Goal: Information Seeking & Learning: Learn about a topic

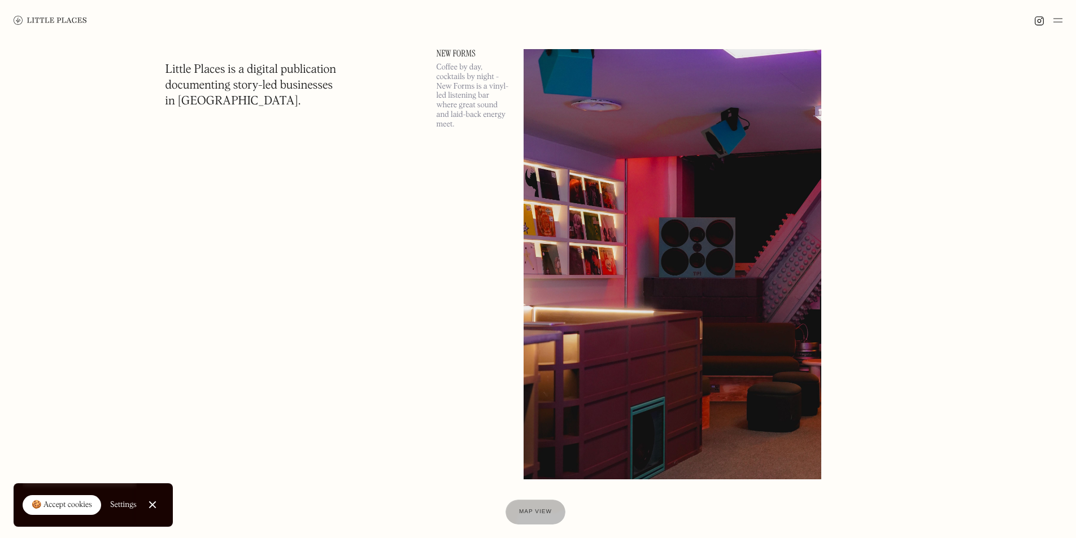
scroll to position [11809, 0]
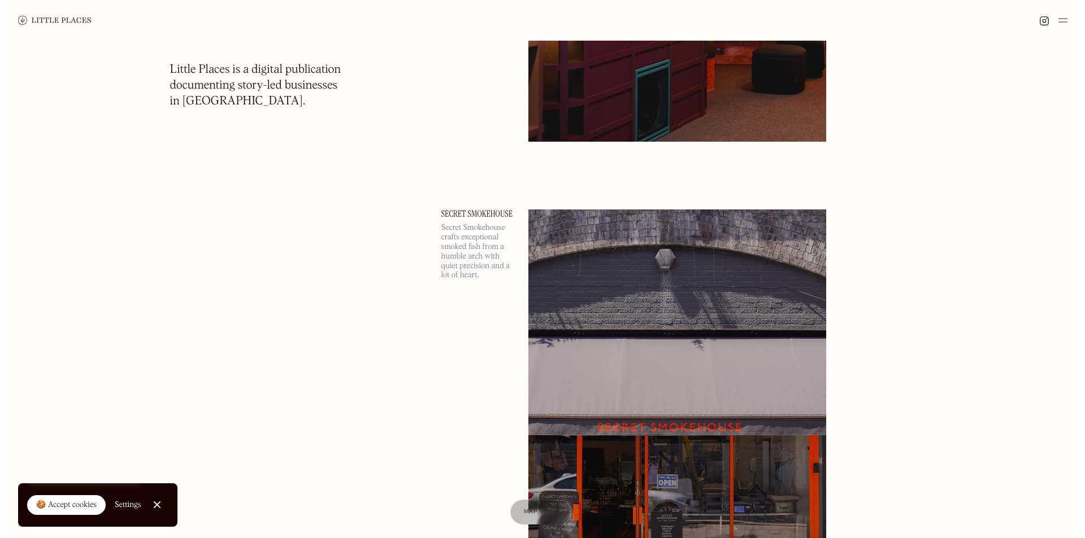
scroll to position [11978, 0]
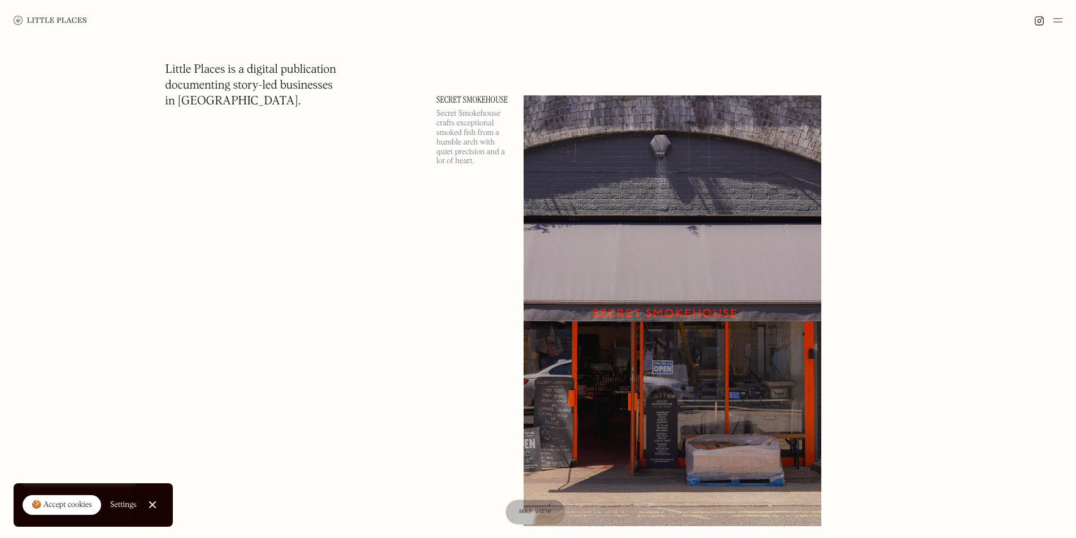
click at [455, 99] on link "Secret Smokehouse" at bounding box center [473, 99] width 73 height 9
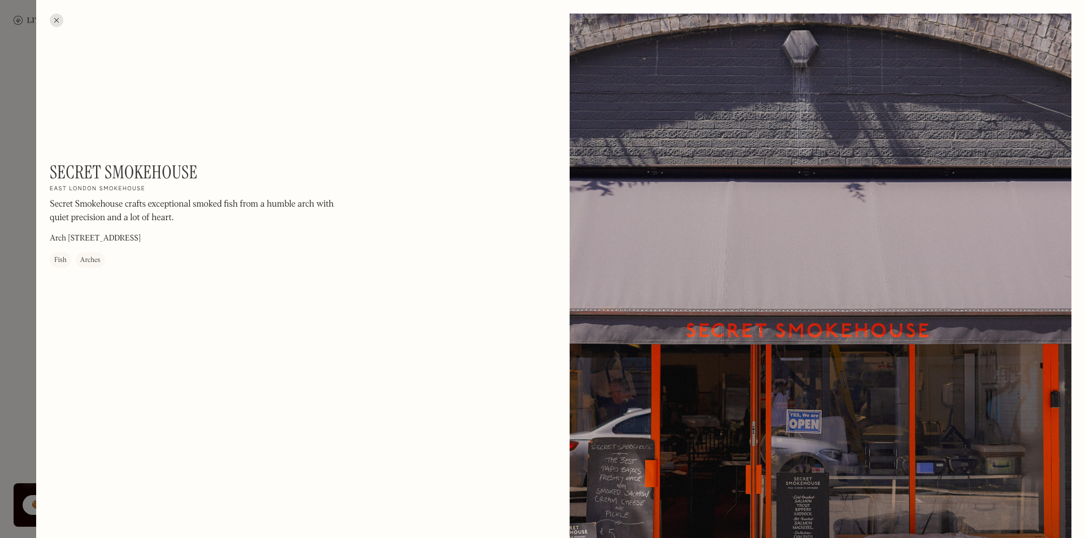
click at [55, 16] on div at bounding box center [57, 21] width 14 height 14
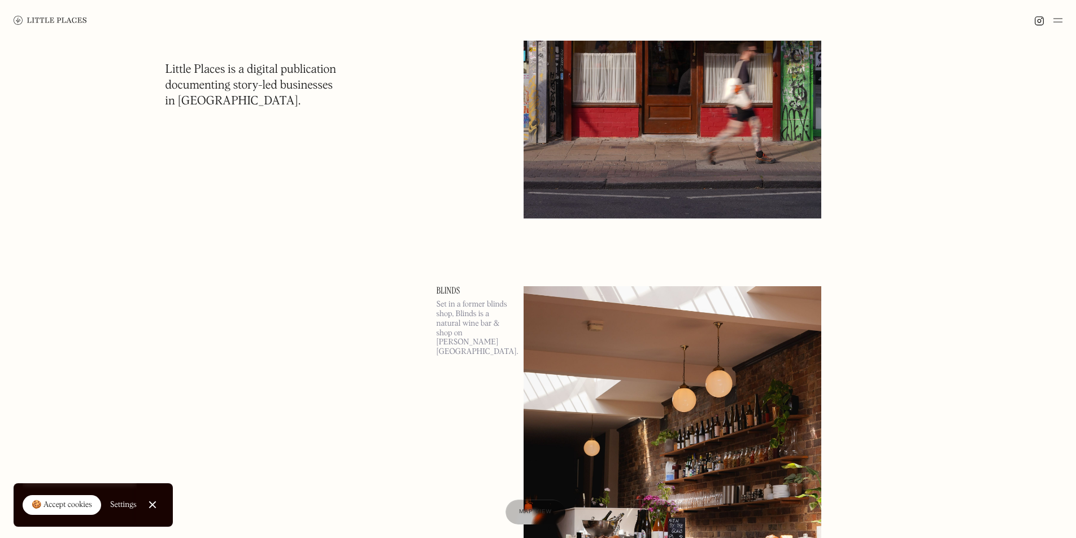
scroll to position [13956, 0]
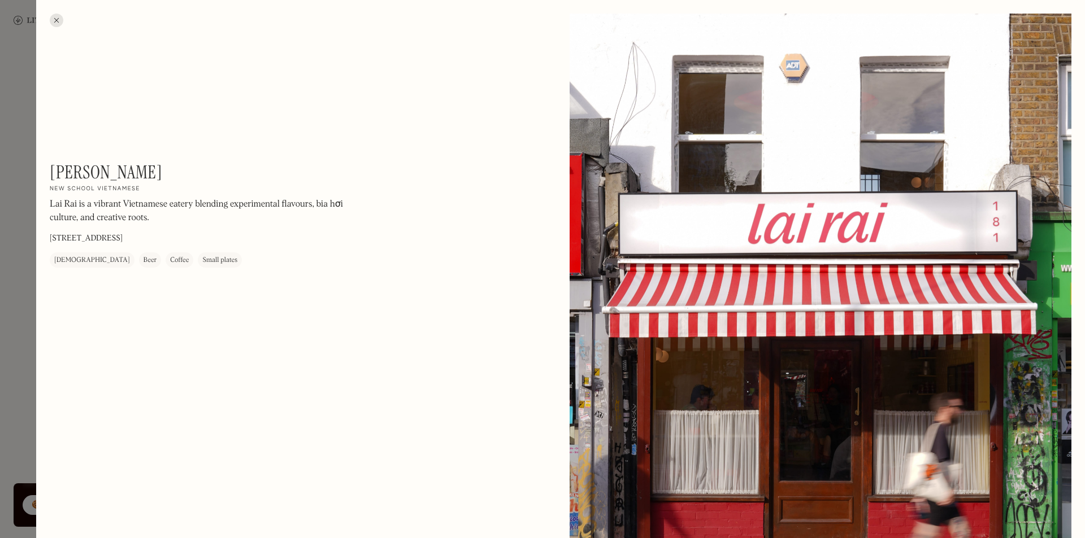
click at [58, 17] on div at bounding box center [57, 21] width 14 height 14
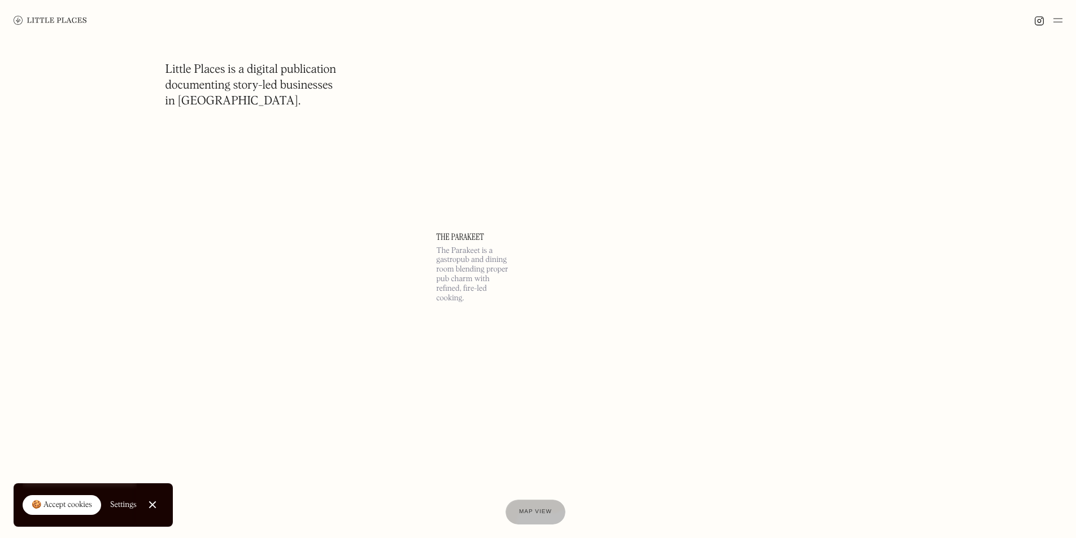
scroll to position [15368, 0]
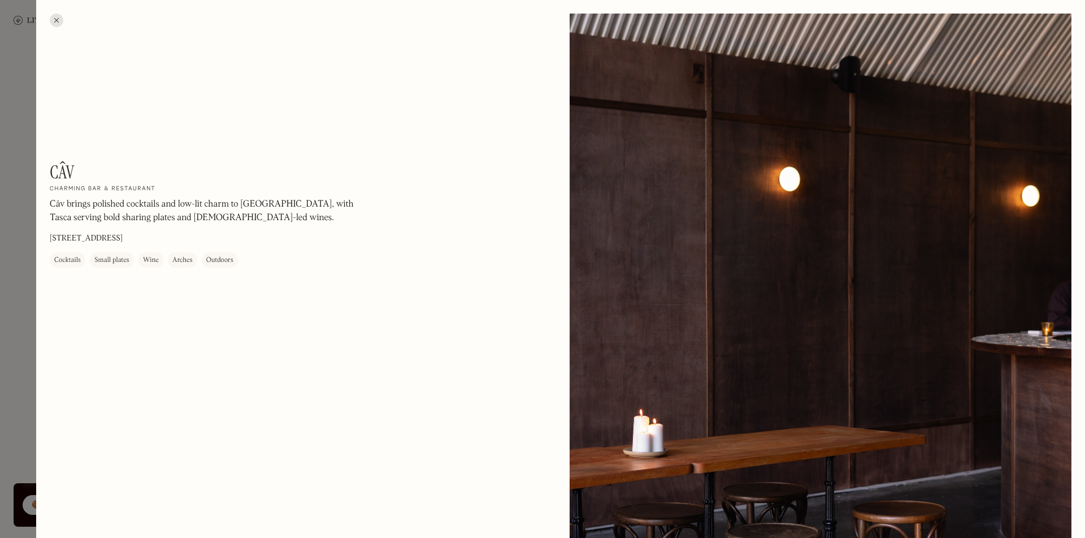
click at [57, 21] on div at bounding box center [57, 21] width 14 height 14
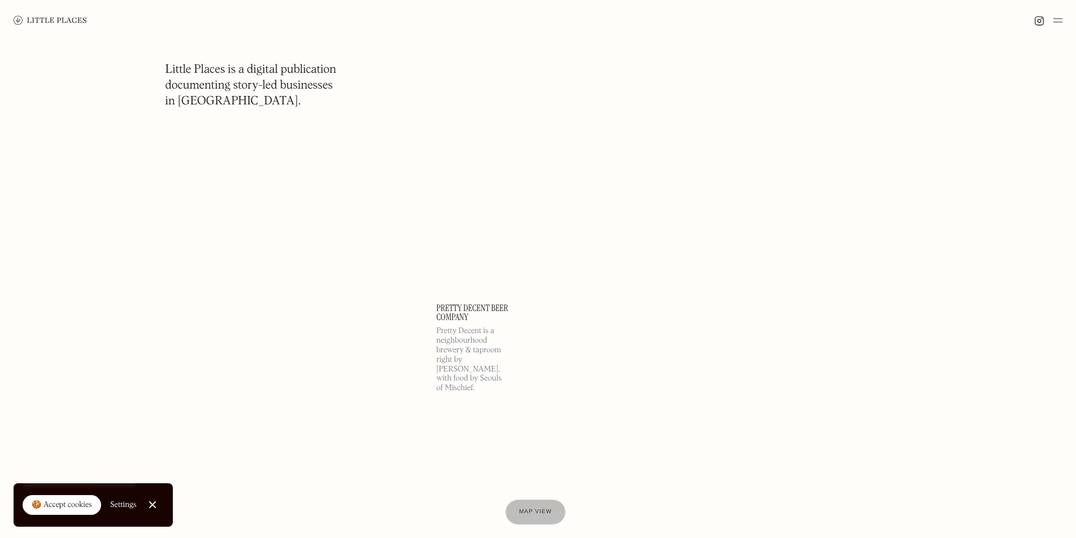
scroll to position [18363, 0]
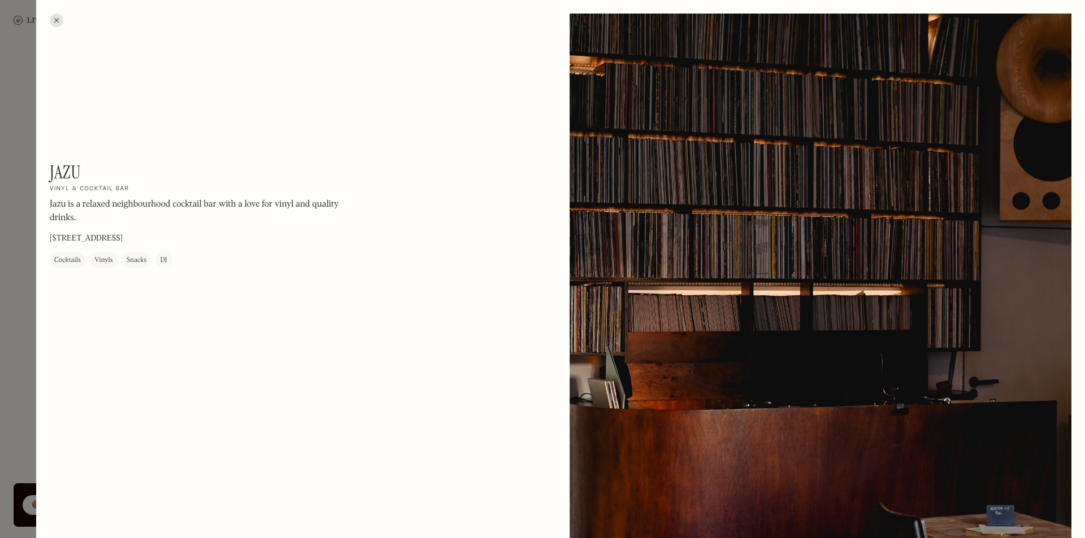
click at [57, 14] on div at bounding box center [57, 21] width 14 height 14
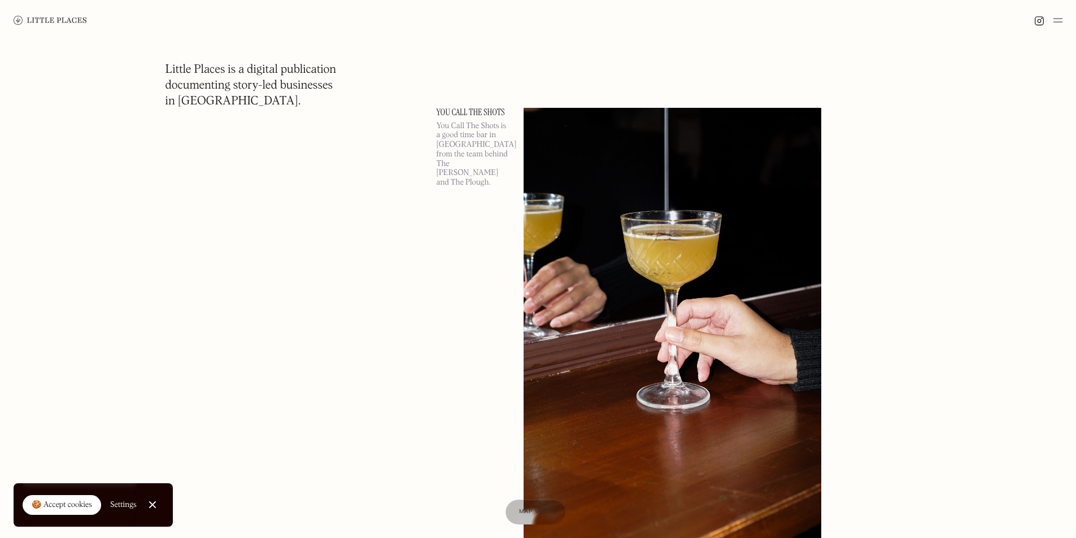
scroll to position [23278, 0]
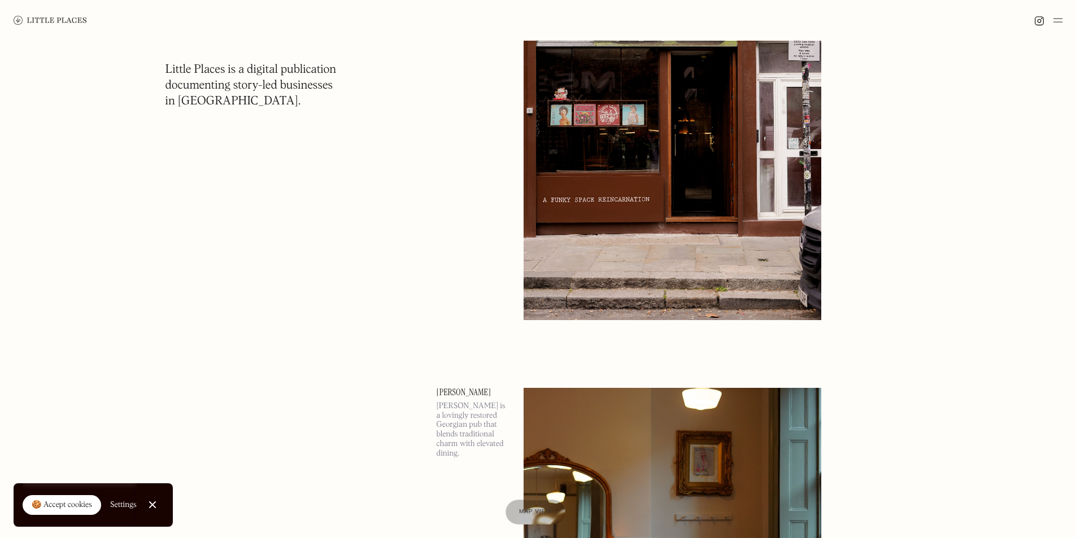
scroll to position [25369, 0]
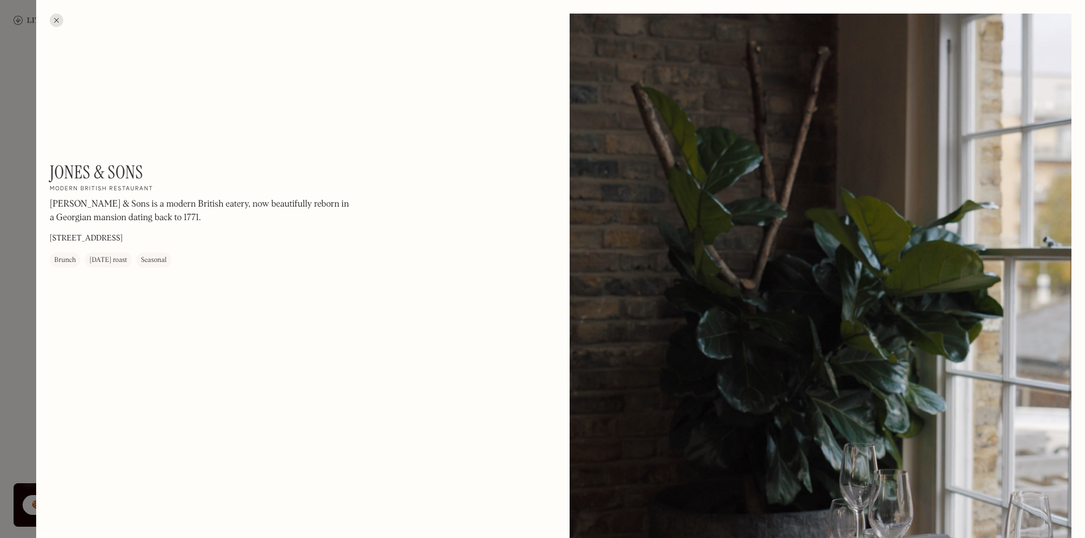
click at [56, 16] on div at bounding box center [57, 21] width 14 height 14
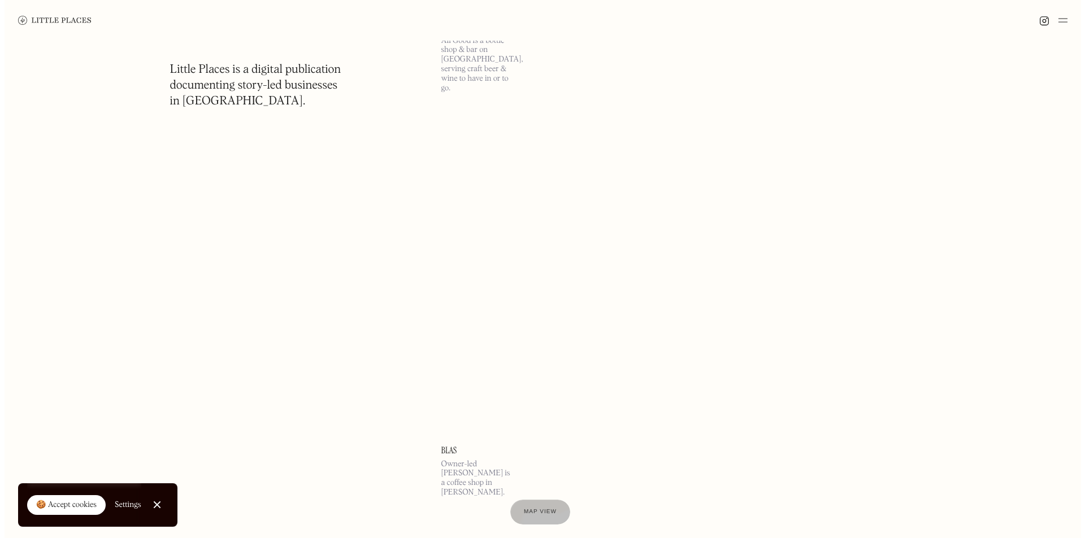
scroll to position [26386, 0]
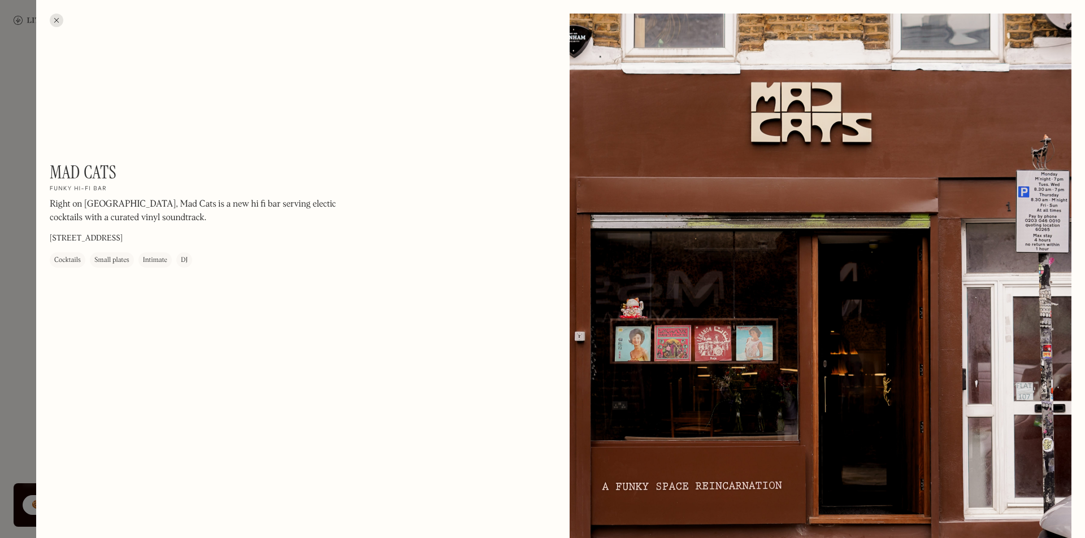
click at [54, 20] on div at bounding box center [57, 21] width 14 height 14
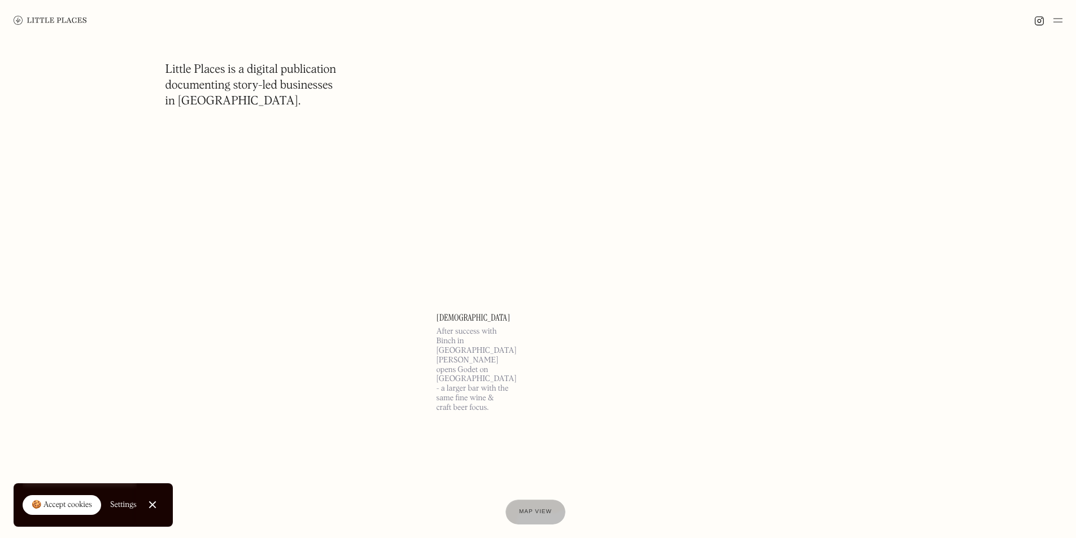
scroll to position [27742, 0]
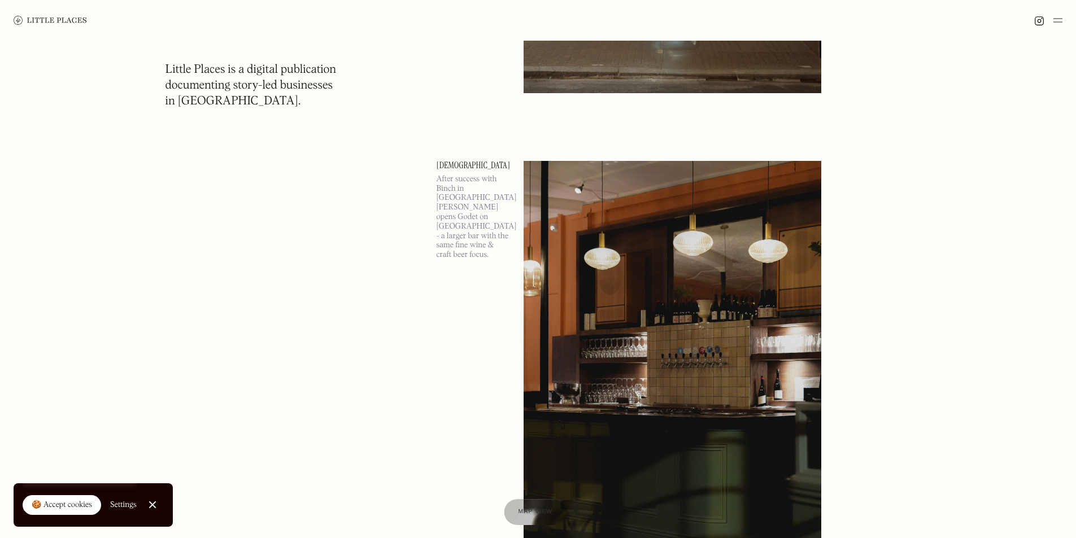
click at [534, 505] on div at bounding box center [535, 512] width 63 height 26
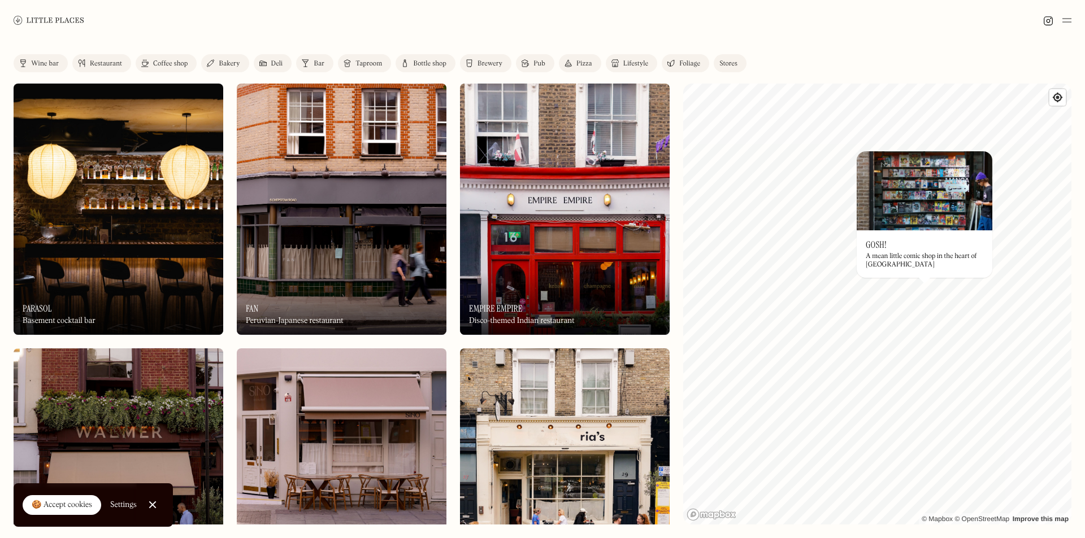
click at [125, 59] on link "Restaurant" at bounding box center [101, 63] width 59 height 18
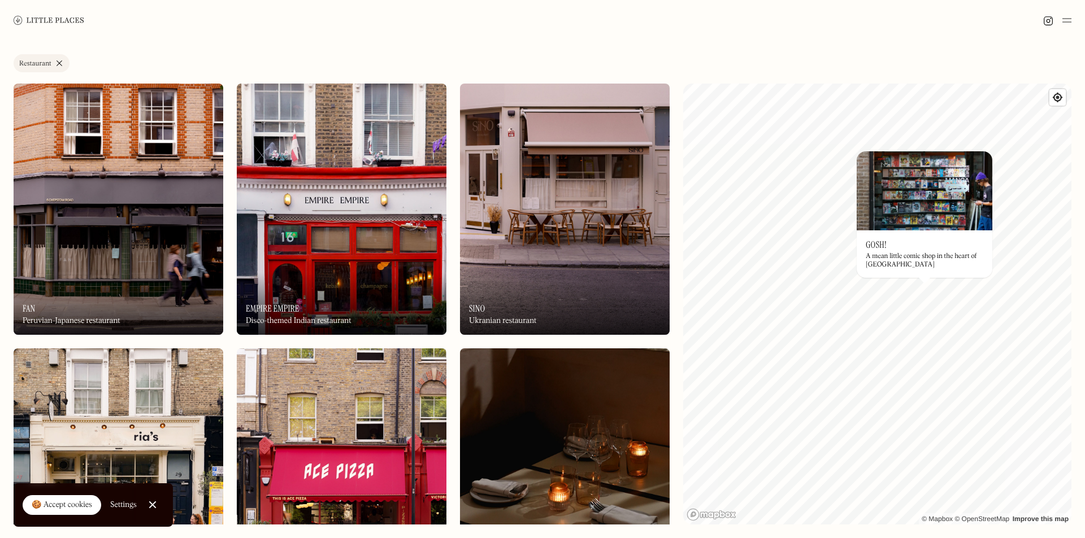
click at [291, 285] on div "On Our Radar Empire Empire Disco-themed Indian restaurant" at bounding box center [342, 304] width 210 height 62
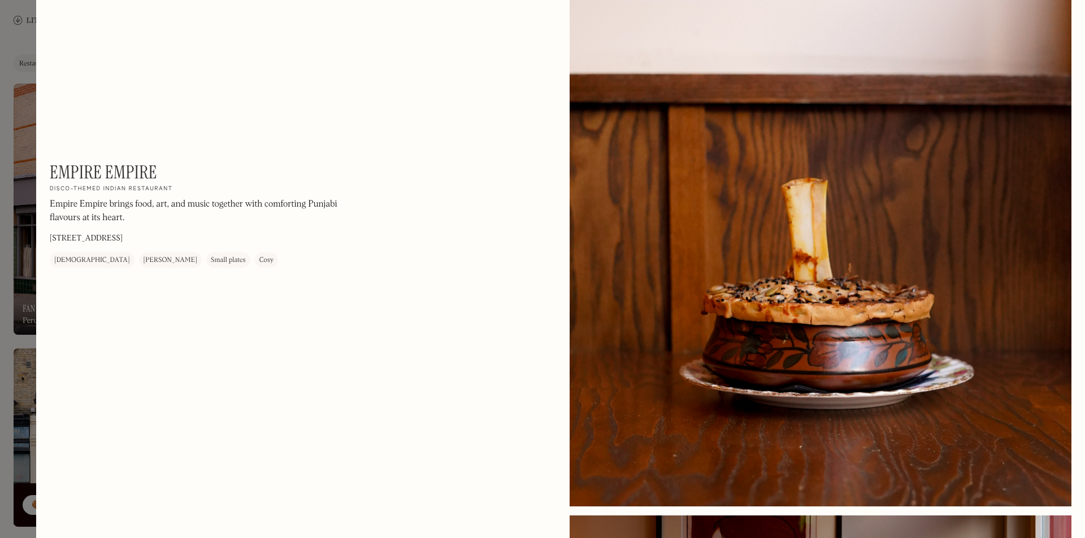
scroll to position [1124, 0]
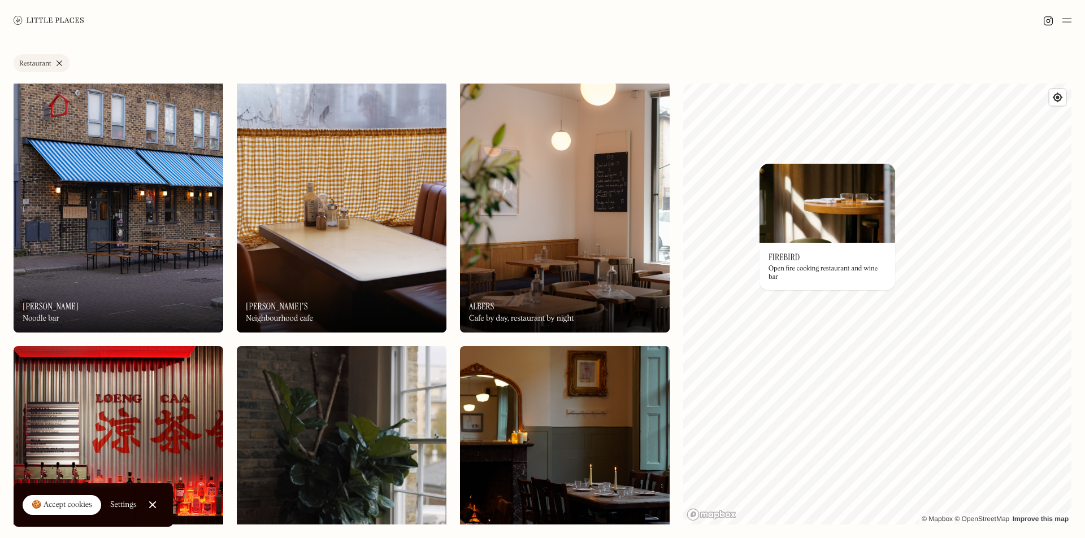
scroll to position [2147, 0]
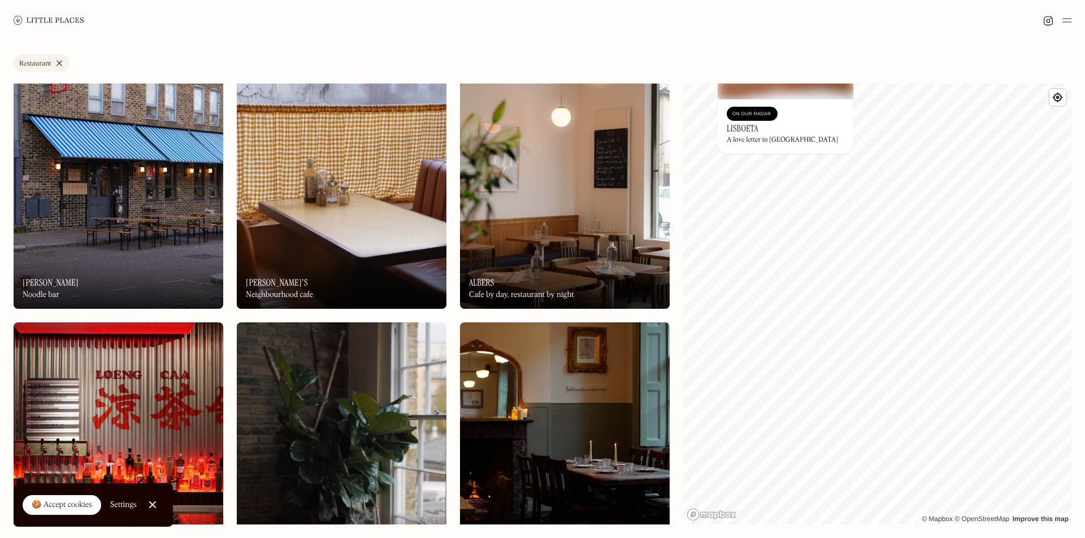
click at [832, 118] on div "© Mapbox © OpenStreetMap Improve this map On Our Radar Lisboeta A love letter t…" at bounding box center [877, 304] width 388 height 441
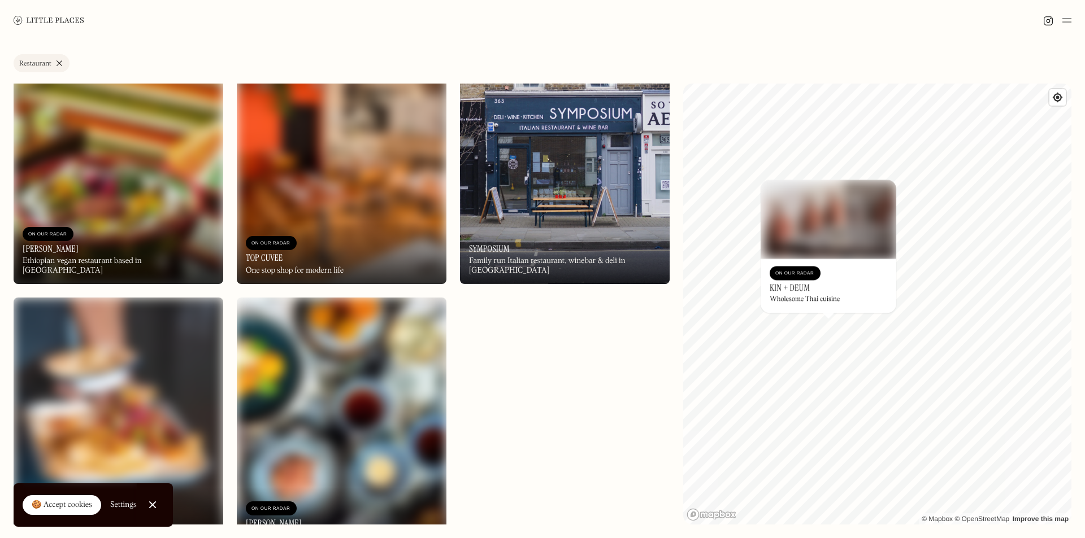
scroll to position [13074, 0]
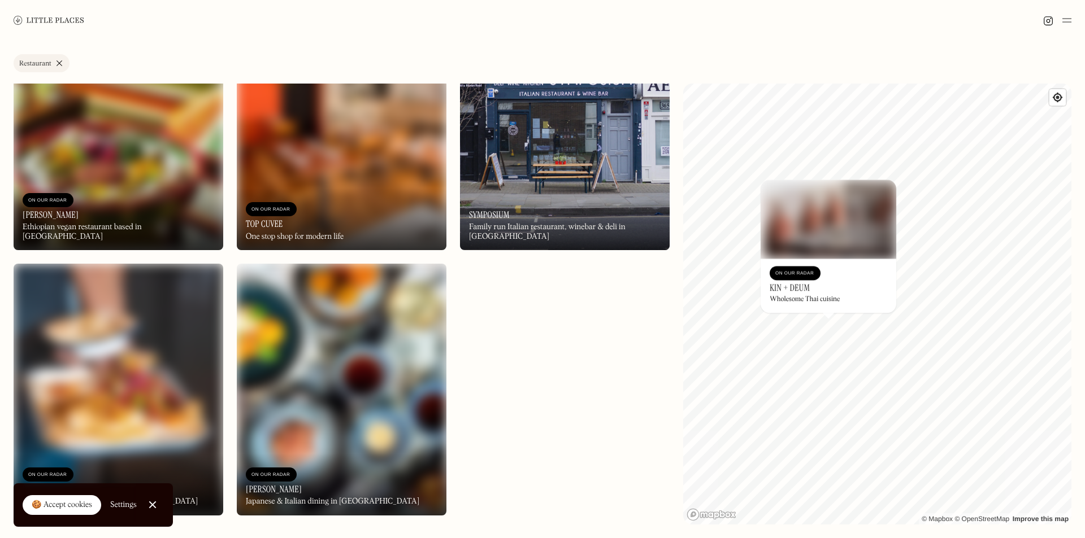
click at [154, 506] on div at bounding box center [152, 505] width 7 height 7
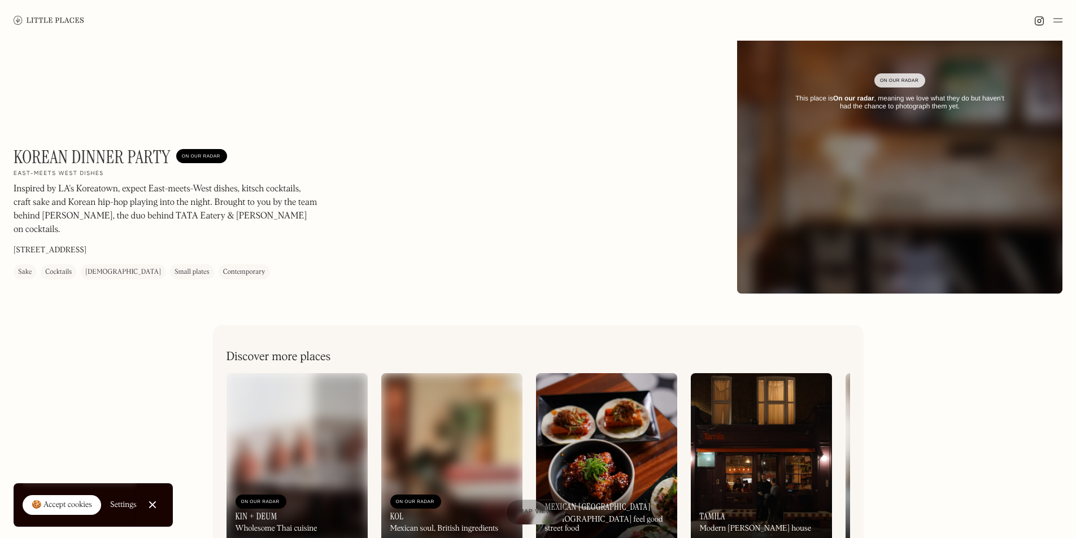
scroll to position [170, 0]
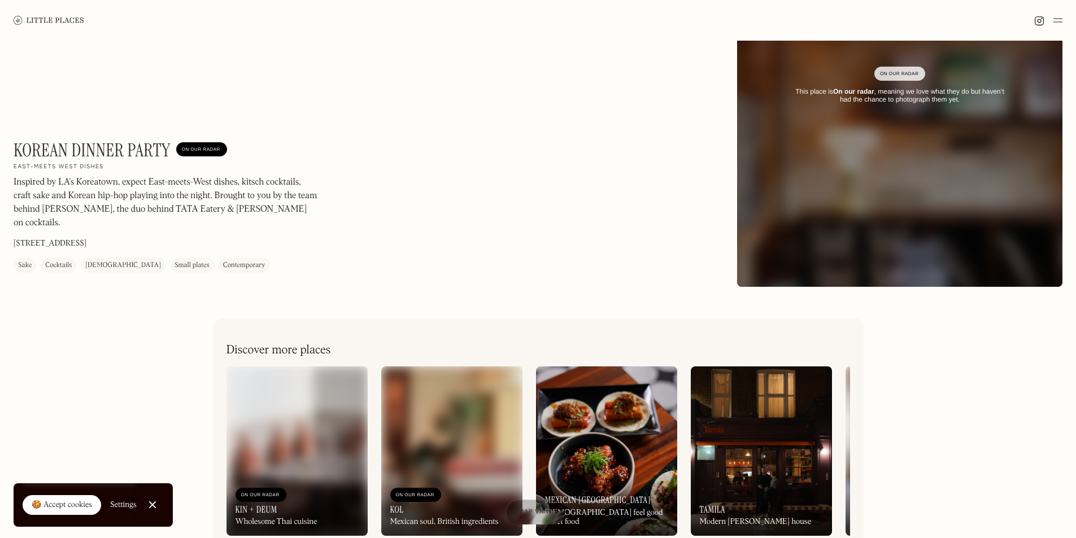
click at [116, 159] on h1 "Korean Dinner Party" at bounding box center [92, 150] width 157 height 21
copy h1 "Korean Dinner Party"
